Goal: Find contact information: Find contact information

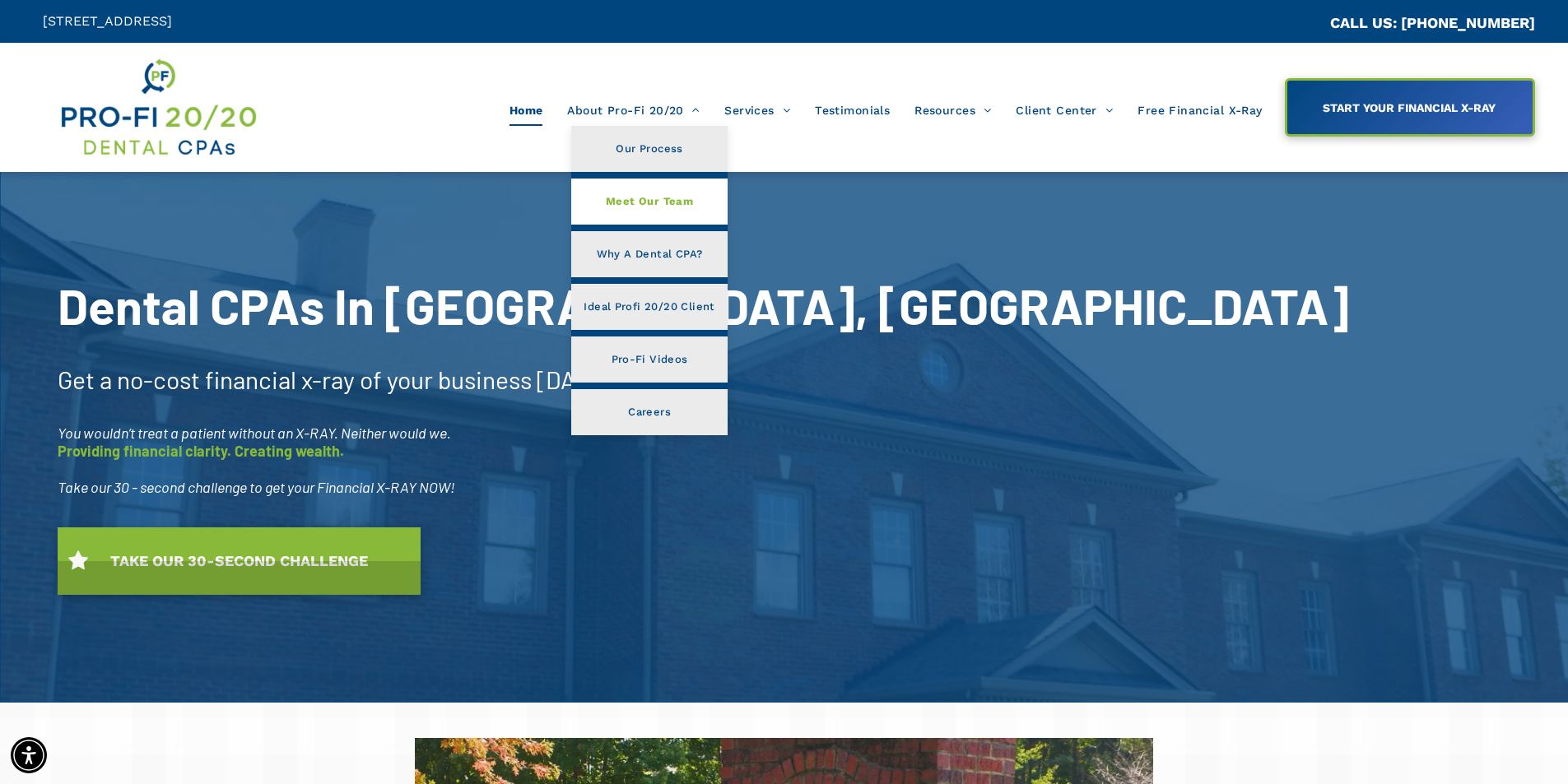
click at [710, 190] on link "Meet Our Team" at bounding box center [649, 201] width 155 height 46
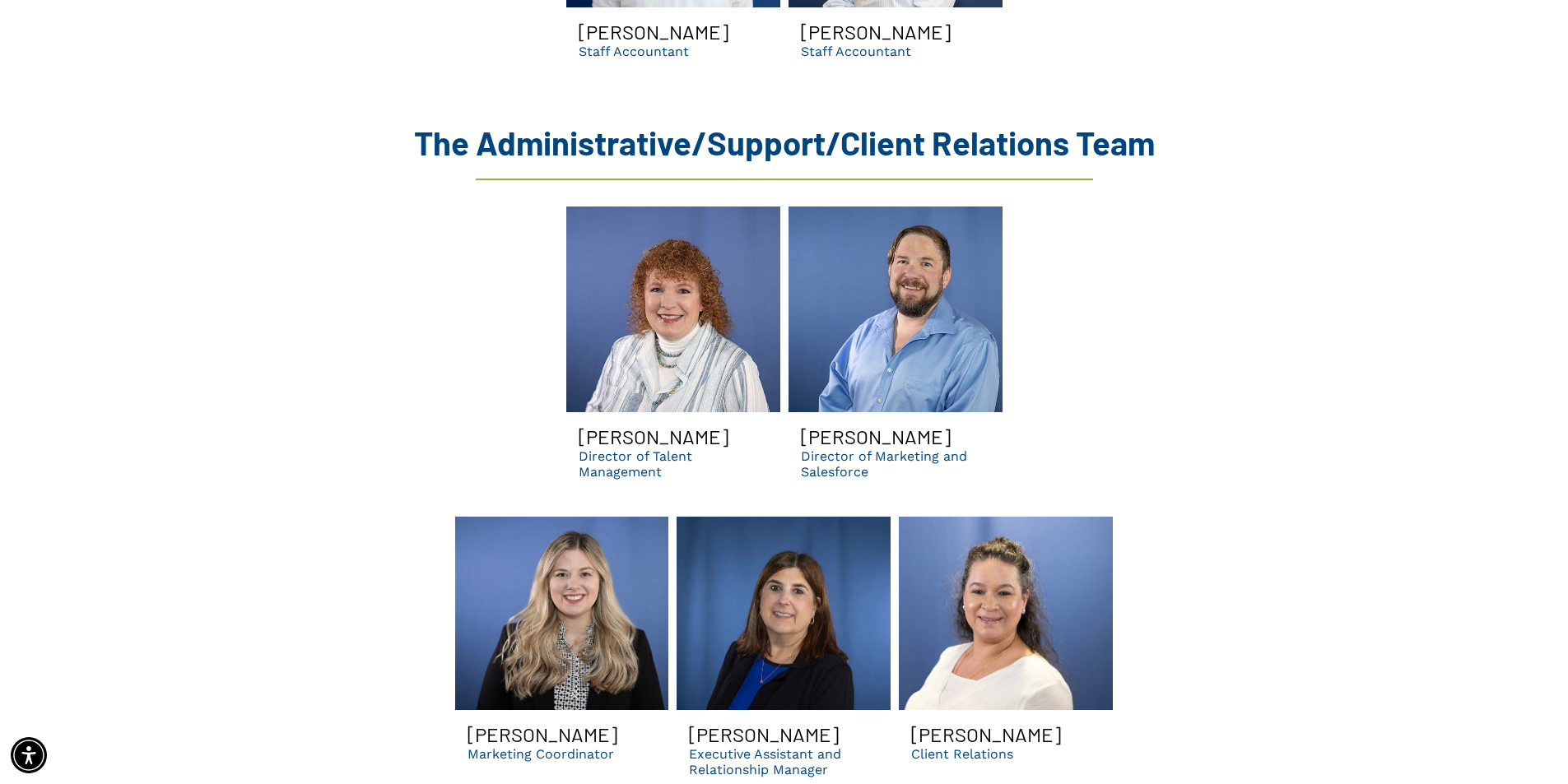
scroll to position [4358, 0]
